Goal: Task Accomplishment & Management: Manage account settings

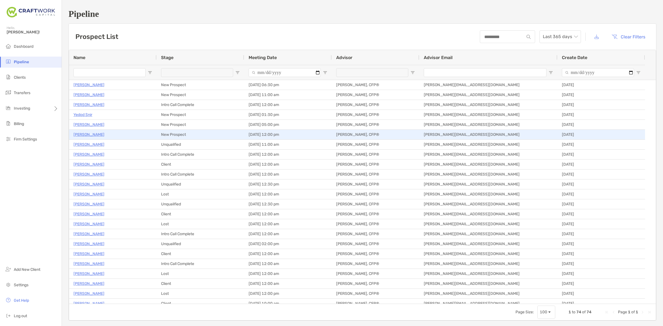
click at [96, 134] on p "[PERSON_NAME]" at bounding box center [88, 134] width 31 height 7
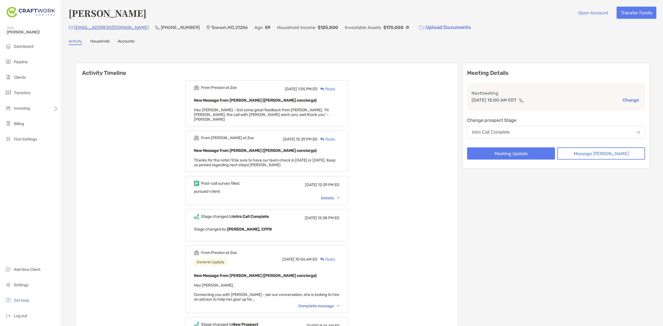
click at [510, 133] on div "Intro Call Complete" at bounding box center [491, 132] width 38 height 5
